Goal: Transaction & Acquisition: Subscribe to service/newsletter

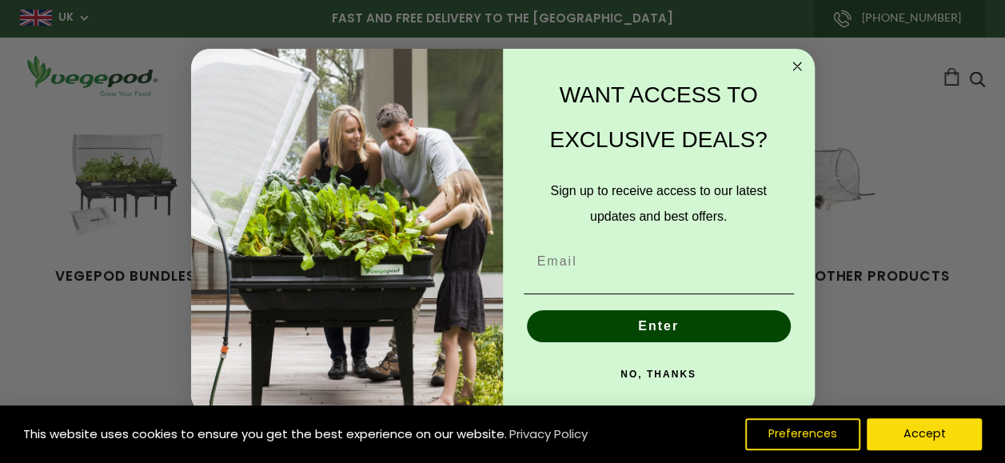
scroll to position [0, 238]
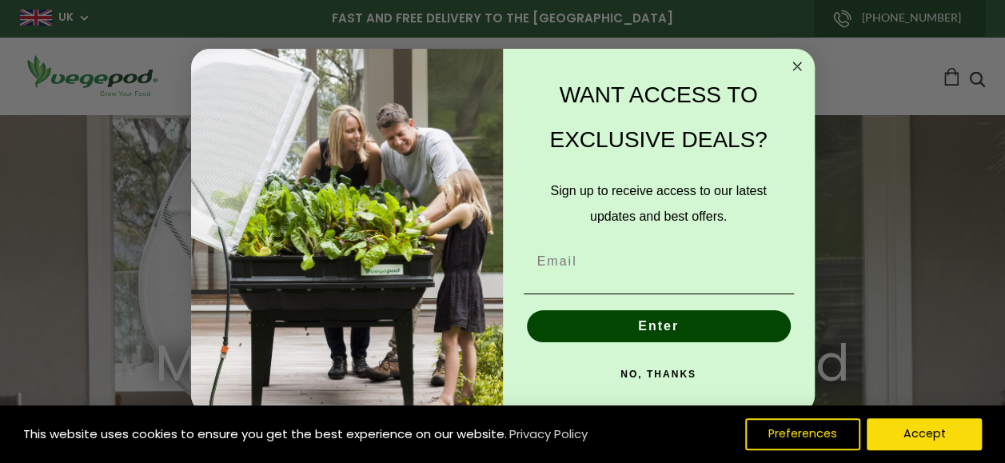
drag, startPoint x: 523, startPoint y: 270, endPoint x: 482, endPoint y: 271, distance: 40.8
click at [482, 271] on form "WANT ACCESS TO EXCLUSIVE DEALS? Sign up to receive access to our latest updates…" at bounding box center [503, 232] width 624 height 366
type input "[PERSON_NAME][EMAIL_ADDRESS][PERSON_NAME][DOMAIN_NAME]"
click at [647, 317] on button "Enter" at bounding box center [659, 326] width 264 height 32
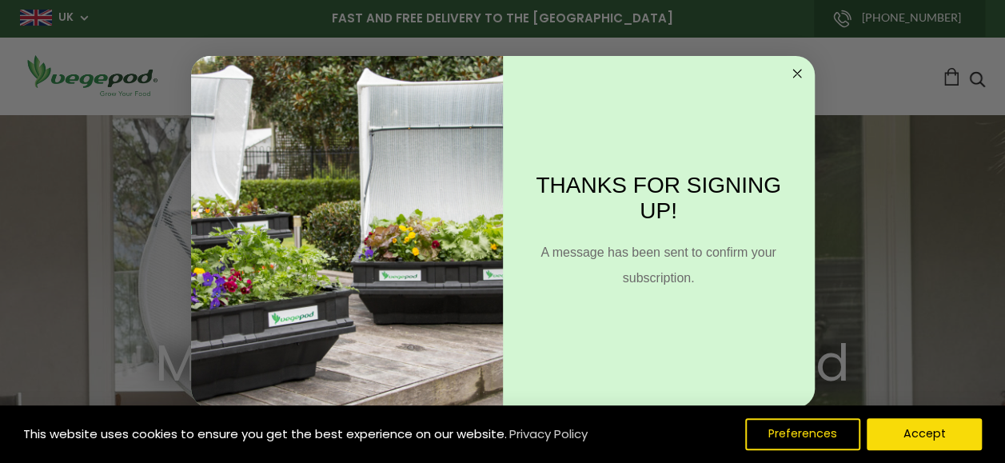
click at [793, 73] on circle "Close dialog" at bounding box center [797, 73] width 18 height 18
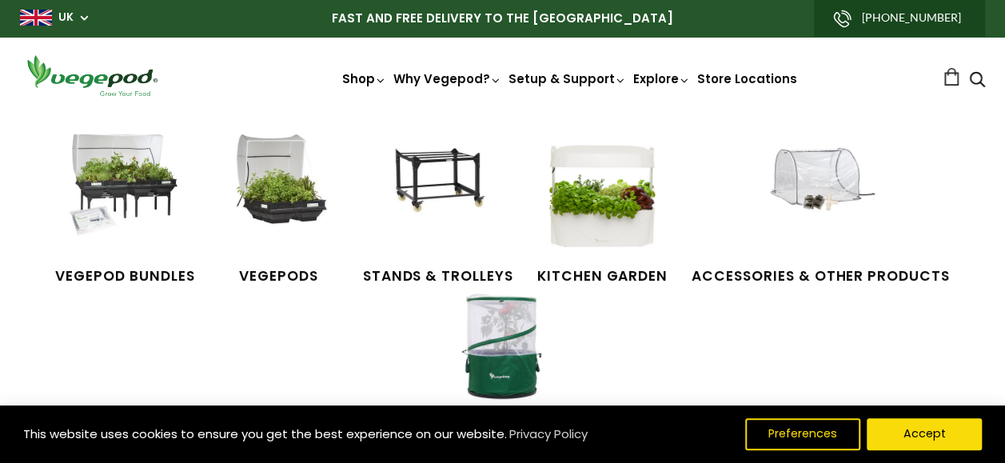
scroll to position [0, 714]
click at [136, 178] on img at bounding box center [125, 194] width 120 height 120
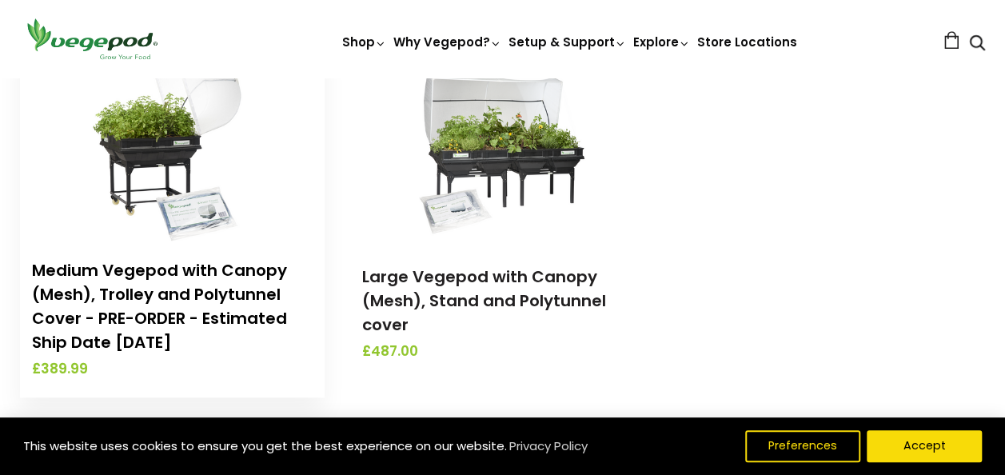
scroll to position [640, 0]
